Goal: Transaction & Acquisition: Purchase product/service

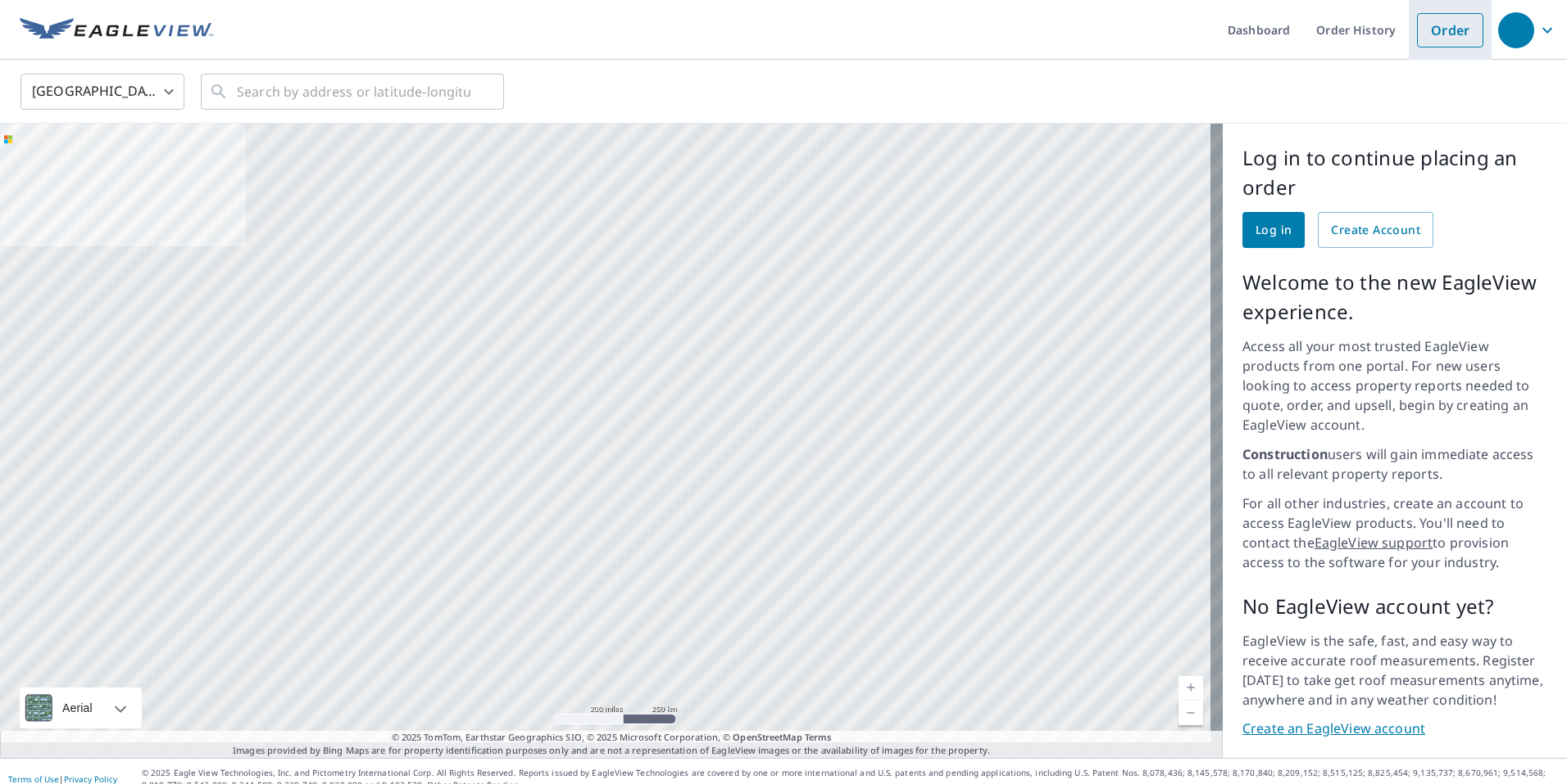
click at [1446, 34] on link "Order" at bounding box center [1450, 30] width 67 height 34
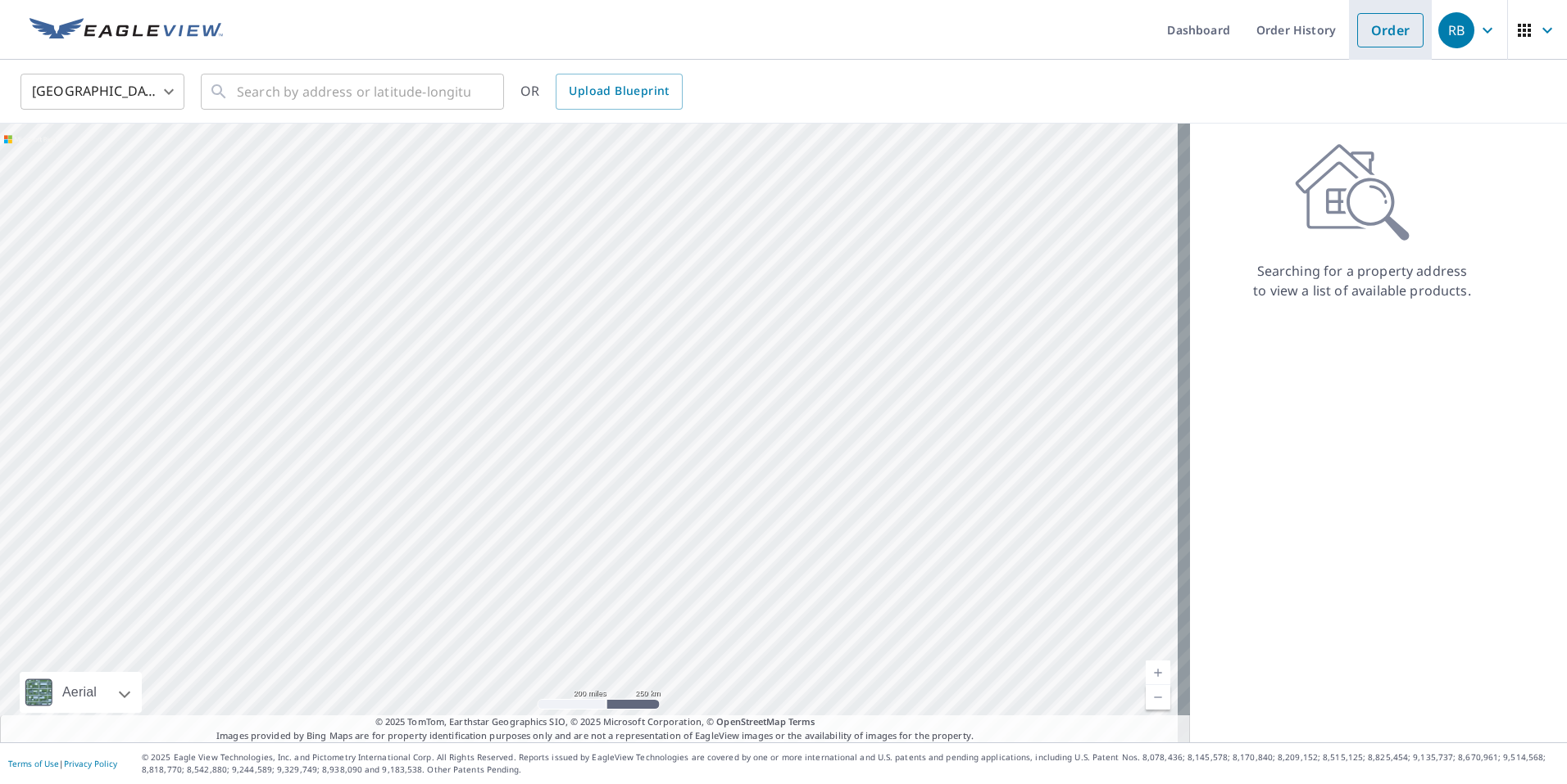
click at [1383, 34] on link "Order" at bounding box center [1390, 30] width 67 height 34
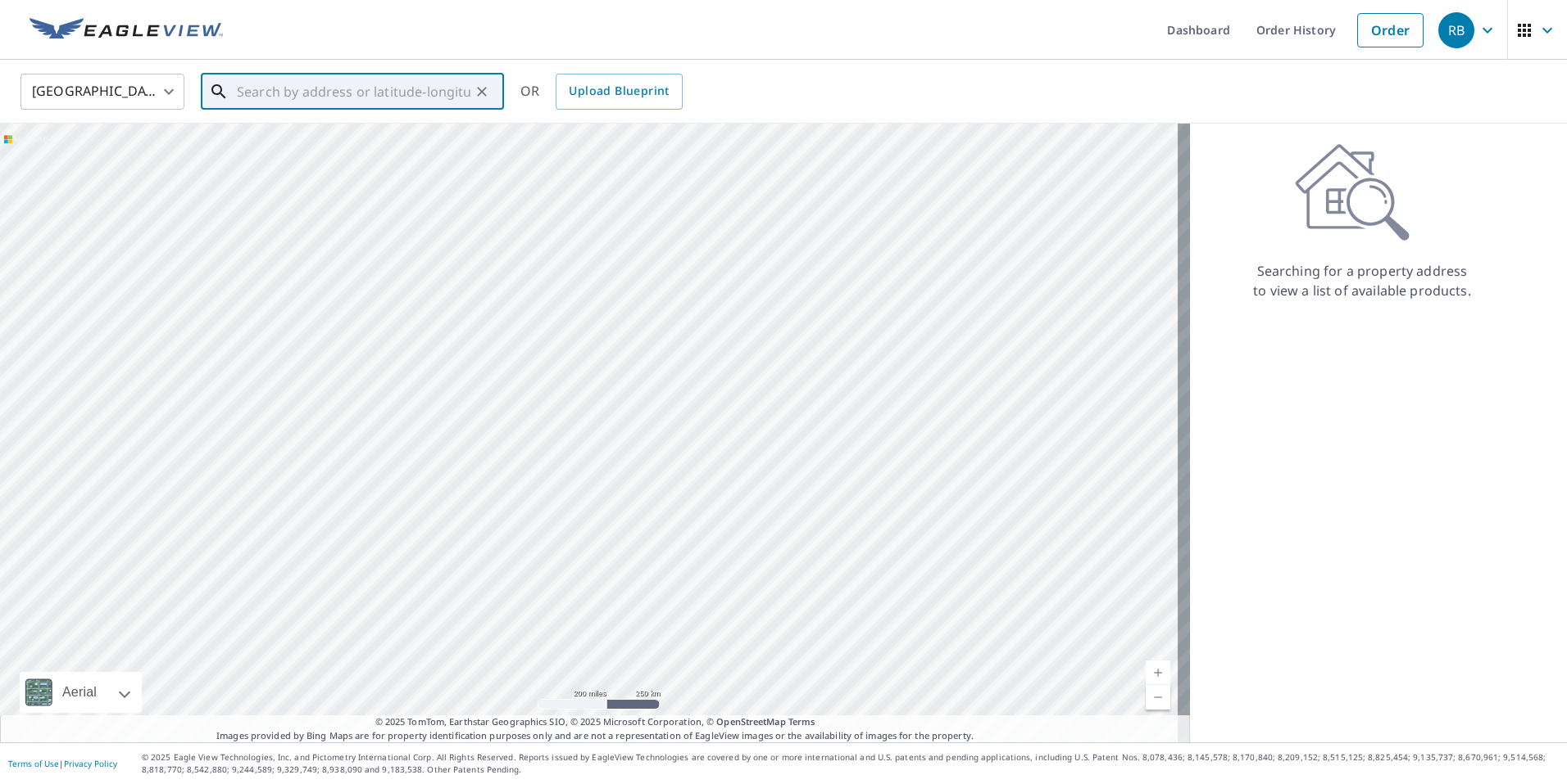
click at [306, 93] on input "text" at bounding box center [353, 91] width 234 height 46
click at [370, 136] on span "171 W Greywing Cir" at bounding box center [362, 139] width 257 height 20
type input "171 W Greywing Cir Spring, TX 77382"
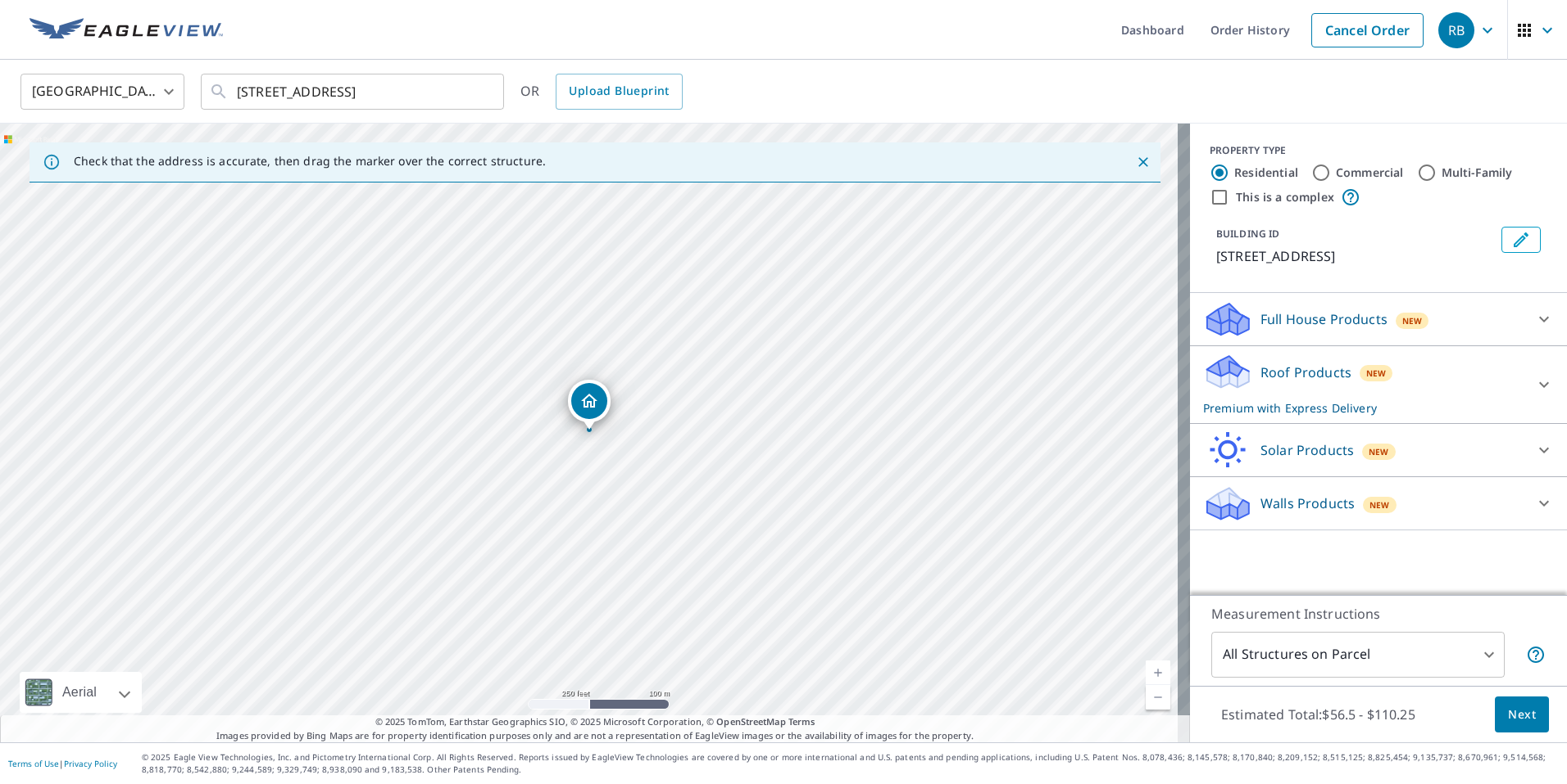
click at [589, 405] on icon "Dropped pin, building 1, Residential property, 171 W Greywing Cir Spring, TX 77…" at bounding box center [589, 401] width 20 height 20
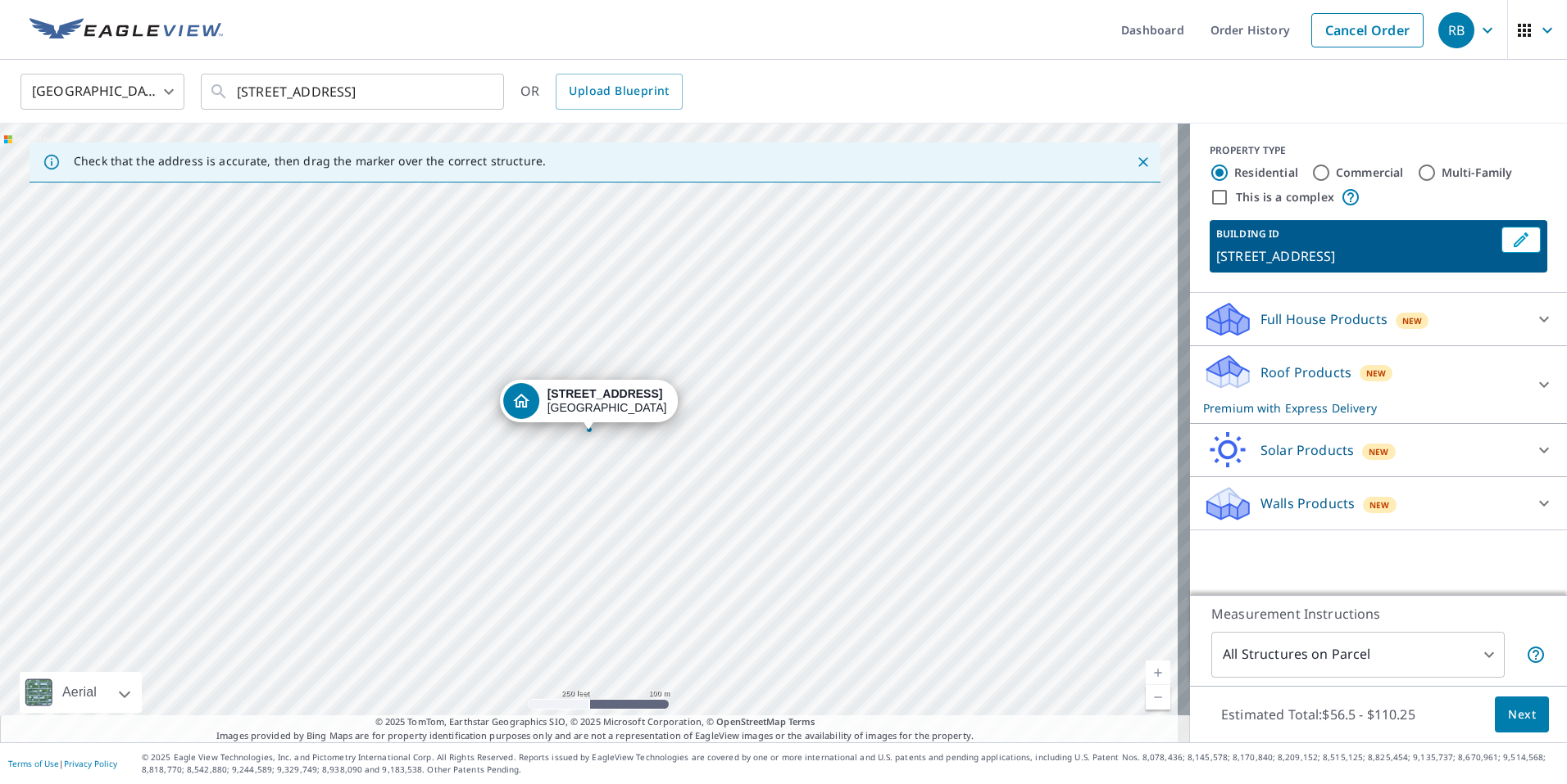
click at [1536, 386] on icon at bounding box center [1543, 385] width 20 height 20
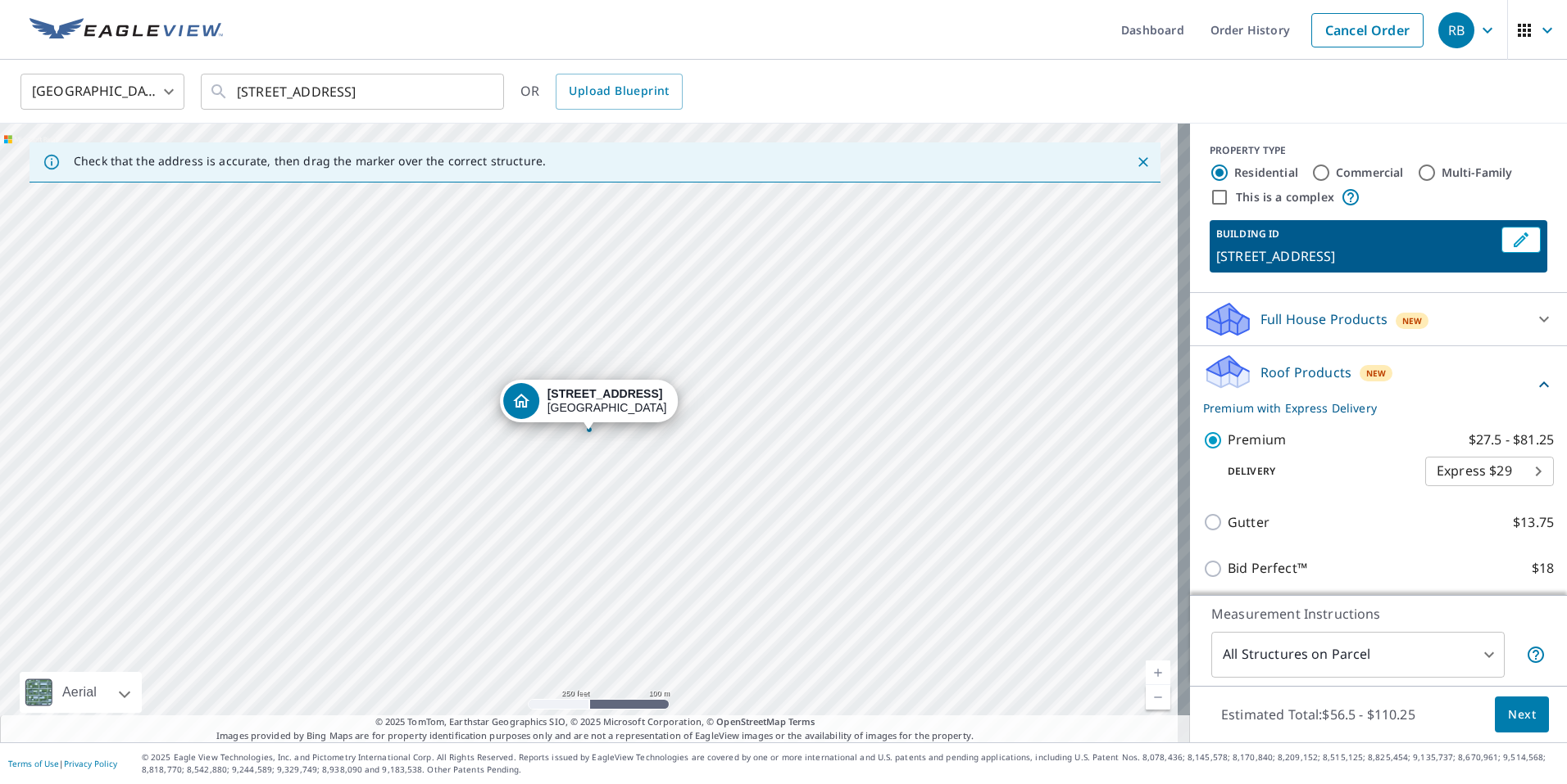
scroll to position [111, 0]
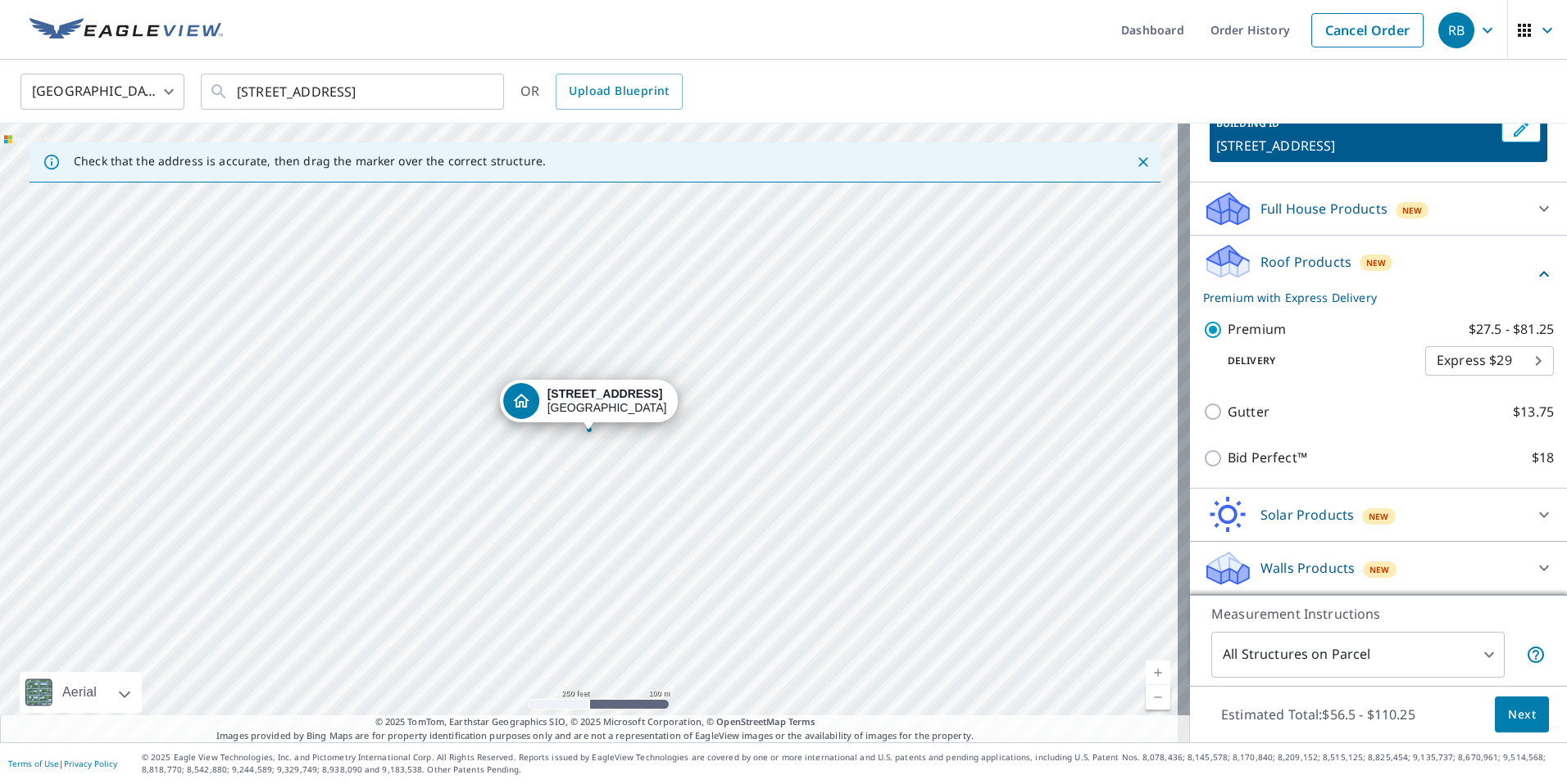
click at [1515, 362] on body "RB RB Dashboard Order History Cancel Order RB United States US ​ 171 W Greywing…" at bounding box center [784, 392] width 1567 height 784
click at [1482, 326] on li "Regular $0" at bounding box center [1464, 332] width 129 height 30
type input "8"
click at [1508, 706] on span "Next" at bounding box center [1521, 714] width 28 height 20
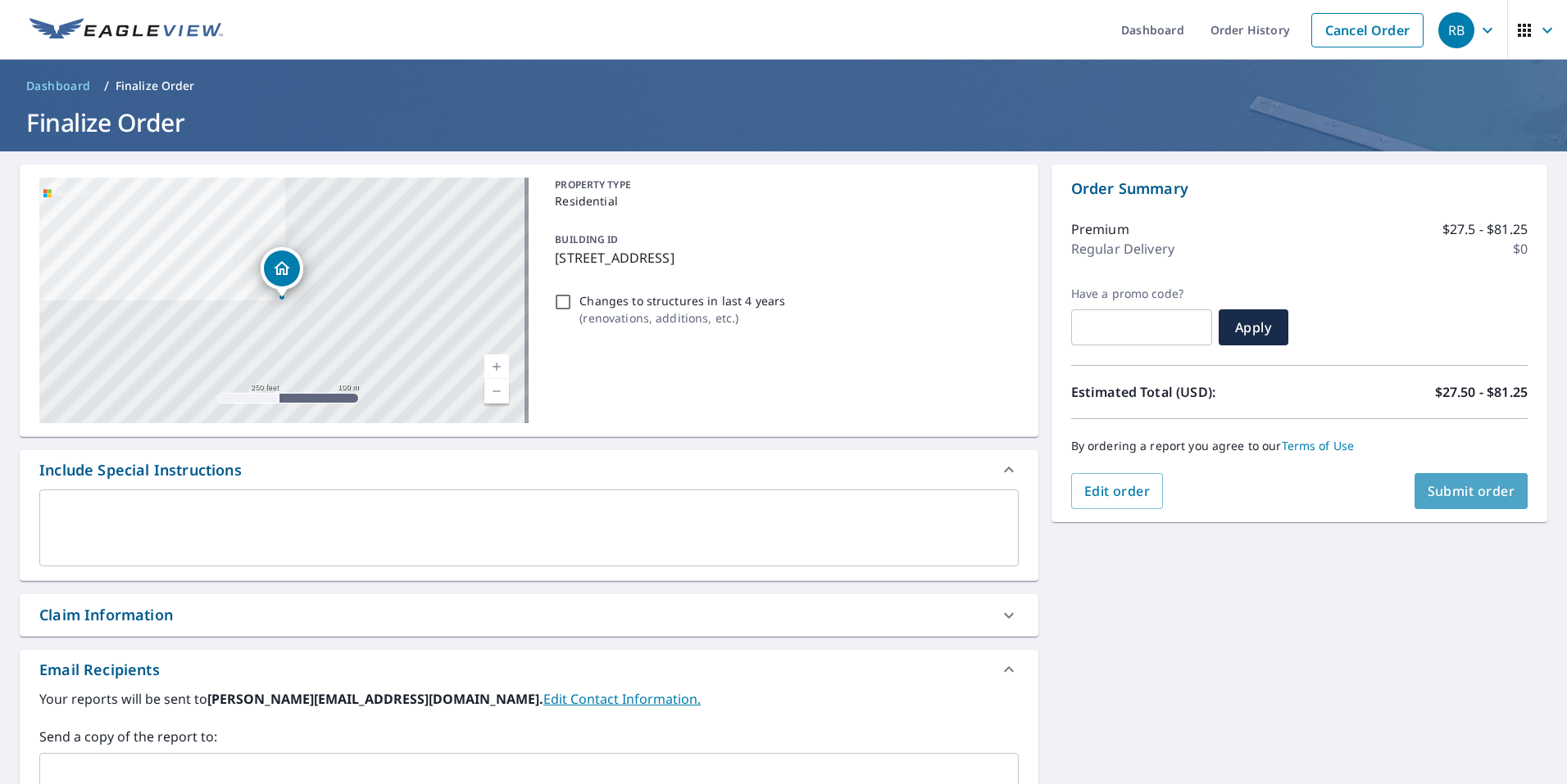
click at [1454, 484] on span "Submit order" at bounding box center [1471, 491] width 88 height 18
